Goal: Information Seeking & Learning: Learn about a topic

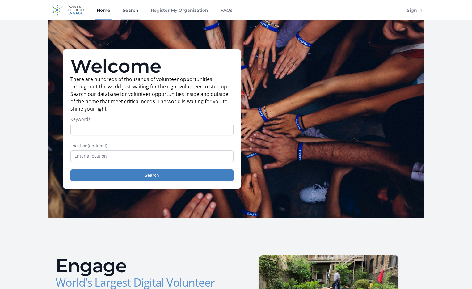
click at [126, 7] on link "Search" at bounding box center [130, 10] width 18 height 20
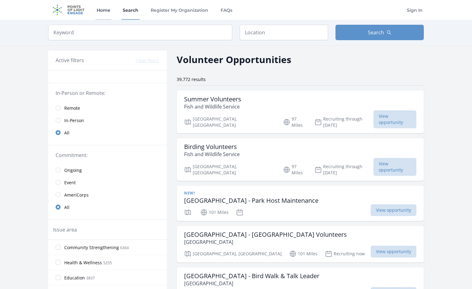
click at [109, 9] on link "Home" at bounding box center [103, 10] width 16 height 20
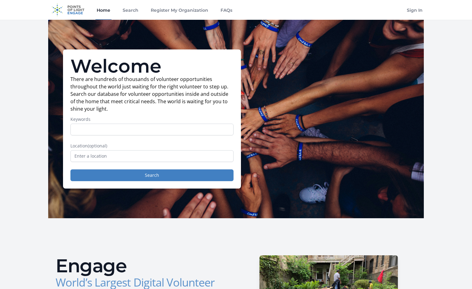
click at [120, 17] on div "Home Search Register My Organization FAQs" at bounding box center [164, 10] width 138 height 20
click at [127, 14] on link "Search" at bounding box center [130, 10] width 18 height 20
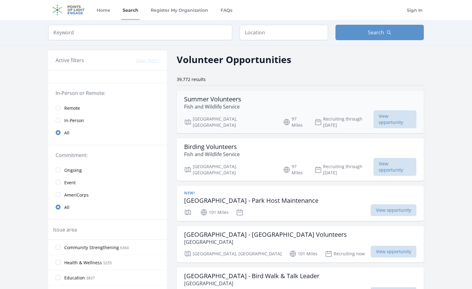
click at [229, 104] on p "Fish and Wildlife Service" at bounding box center [212, 106] width 57 height 7
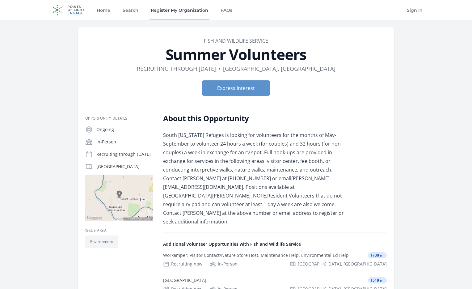
click at [167, 7] on link "Register My Organization" at bounding box center [179, 10] width 60 height 20
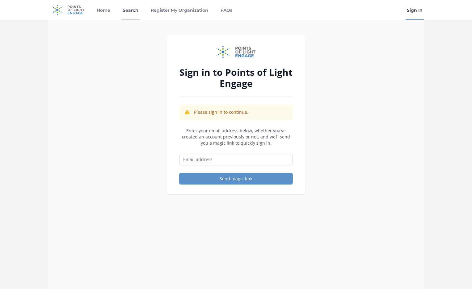
click at [125, 12] on link "Search" at bounding box center [130, 10] width 18 height 20
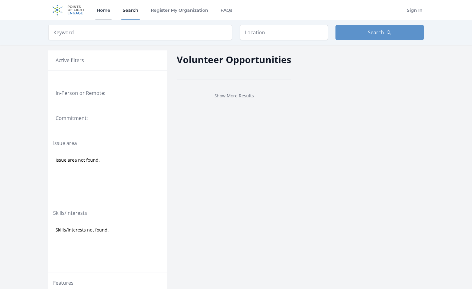
click at [103, 12] on link "Home" at bounding box center [103, 10] width 16 height 20
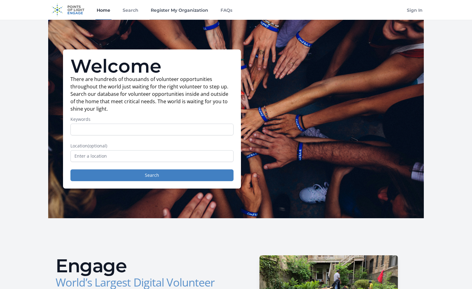
click at [151, 8] on link "Register My Organization" at bounding box center [179, 10] width 60 height 20
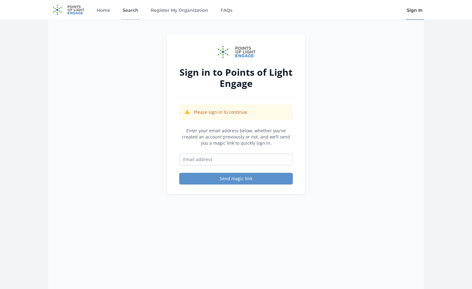
click at [133, 11] on link "Search" at bounding box center [130, 10] width 18 height 20
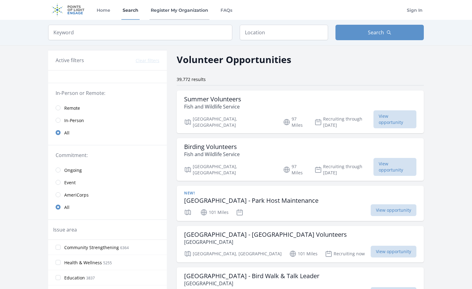
click at [180, 12] on link "Register My Organization" at bounding box center [179, 10] width 60 height 20
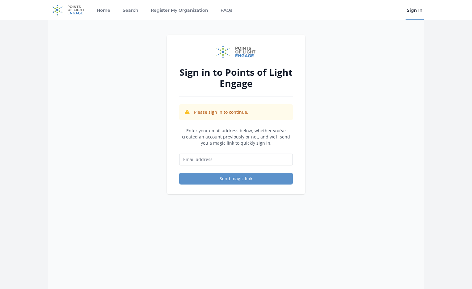
click at [74, 11] on img at bounding box center [68, 10] width 40 height 20
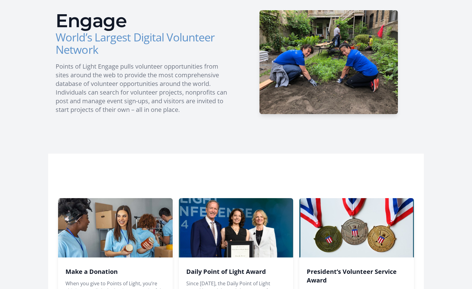
scroll to position [463, 0]
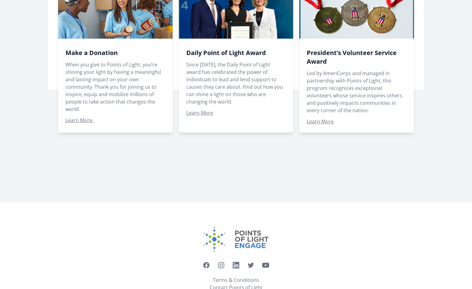
click at [221, 92] on span at bounding box center [236, 55] width 115 height 153
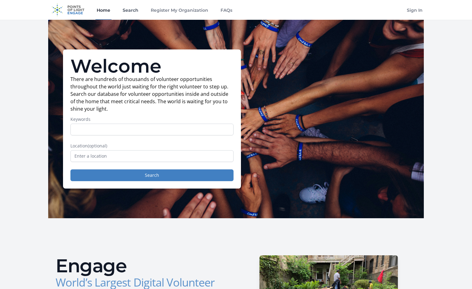
click at [136, 9] on link "Search" at bounding box center [130, 10] width 18 height 20
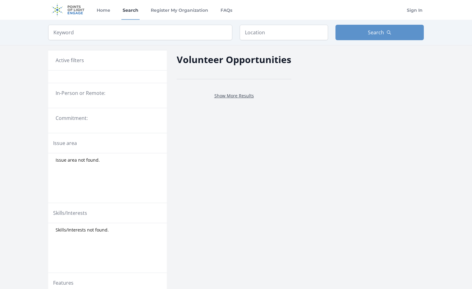
click at [242, 95] on link "Show More Results" at bounding box center [234, 96] width 40 height 6
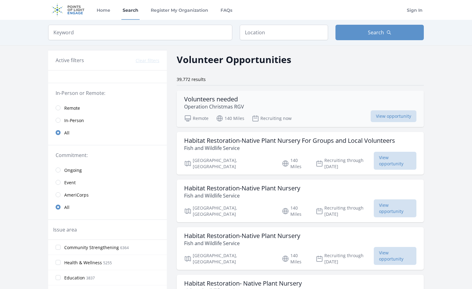
click at [263, 95] on div "Volunteers needed Operation Christmas RGV" at bounding box center [300, 102] width 232 height 15
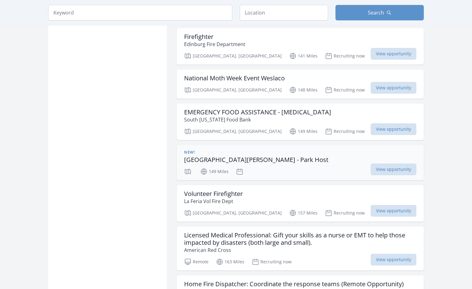
scroll to position [620, 0]
click at [272, 150] on div "New!" at bounding box center [256, 152] width 144 height 5
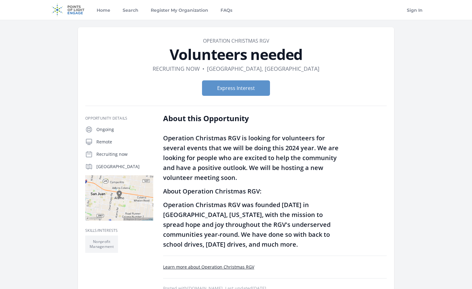
scroll to position [159, 0]
